Goal: Information Seeking & Learning: Check status

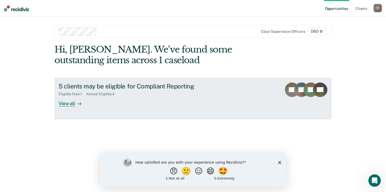
click at [71, 105] on div "View all" at bounding box center [73, 101] width 29 height 10
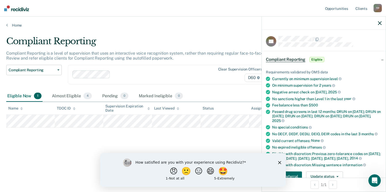
click at [71, 146] on div "Compliant Reporting Compliant Reporting is a level of supervision that uses an …" at bounding box center [193, 94] width 374 height 117
click at [280, 163] on icon "Close survey" at bounding box center [279, 161] width 3 height 3
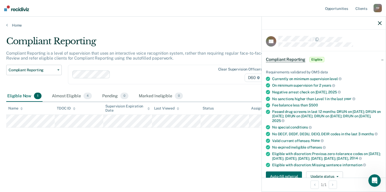
click at [380, 22] on icon "button" at bounding box center [380, 23] width 4 height 4
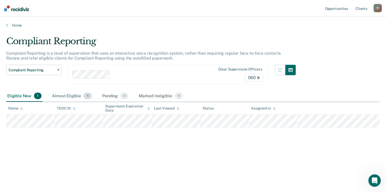
click at [74, 96] on div "Almost Eligible 4" at bounding box center [72, 95] width 42 height 11
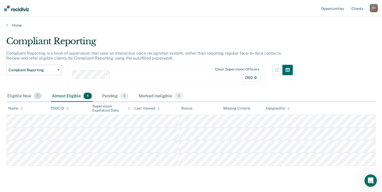
click at [16, 96] on div "Eligible Now 1" at bounding box center [24, 95] width 36 height 11
